Goal: Task Accomplishment & Management: Manage account settings

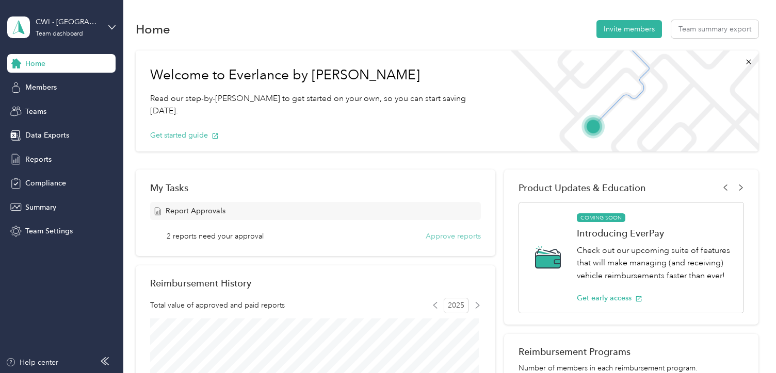
click at [446, 239] on button "Approve reports" at bounding box center [453, 236] width 55 height 11
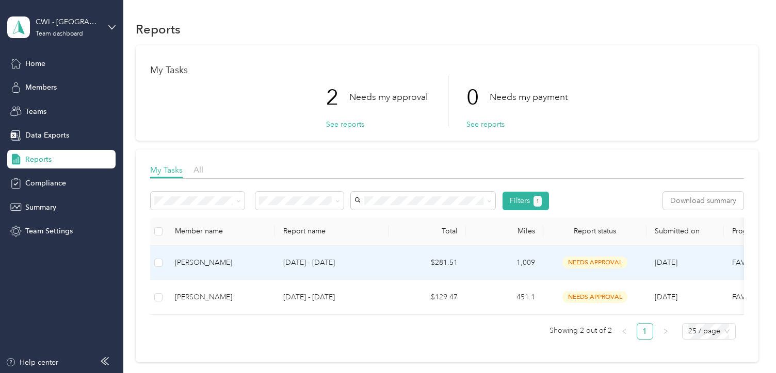
click at [215, 262] on div "[PERSON_NAME]" at bounding box center [221, 262] width 92 height 11
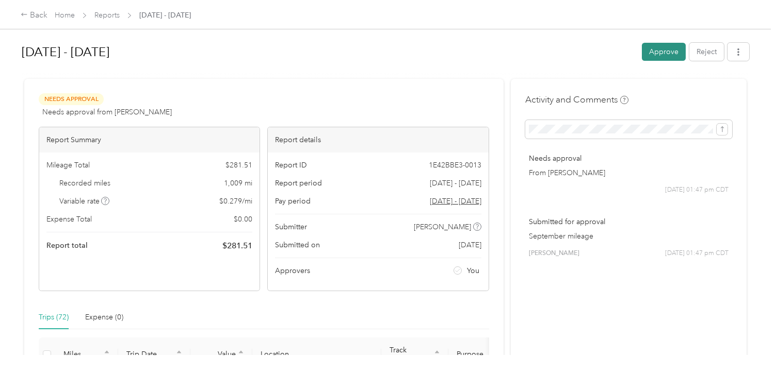
click at [667, 47] on button "Approve" at bounding box center [664, 52] width 44 height 18
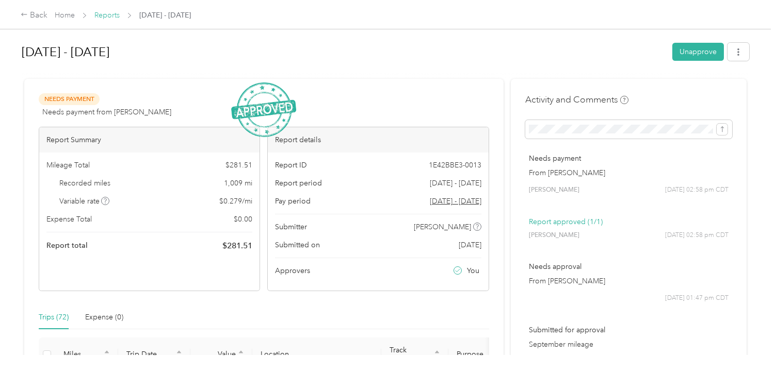
click at [114, 15] on link "Reports" at bounding box center [106, 15] width 25 height 9
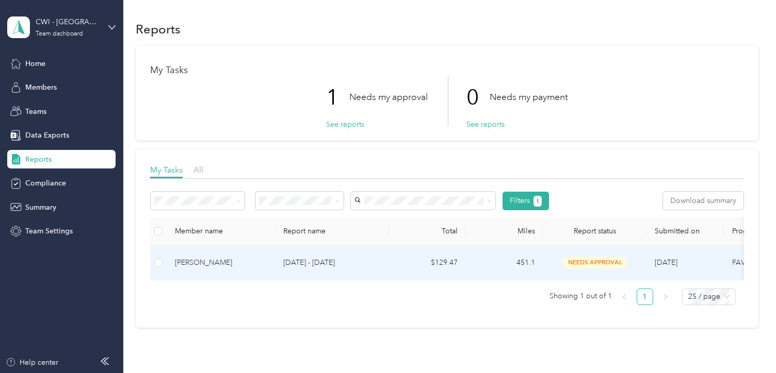
click at [194, 262] on div "[PERSON_NAME]" at bounding box center [221, 262] width 92 height 11
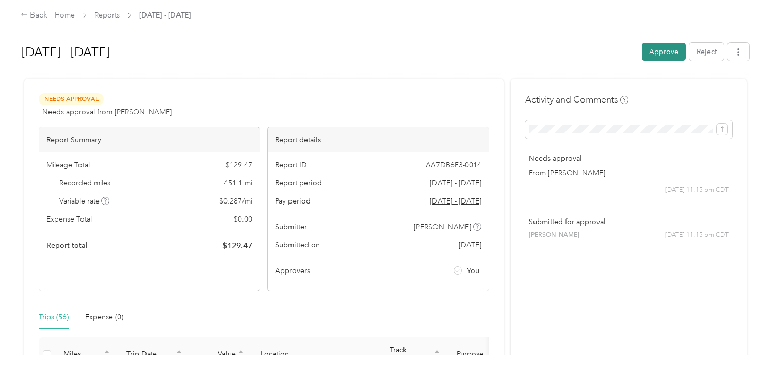
click at [651, 52] on button "Approve" at bounding box center [664, 52] width 44 height 18
